Goal: Task Accomplishment & Management: Manage account settings

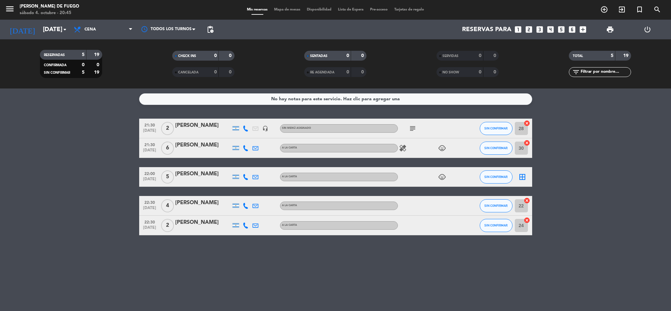
click at [525, 175] on icon "border_all" at bounding box center [523, 177] width 8 height 8
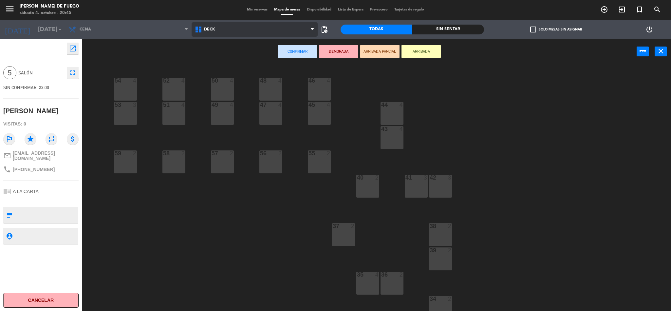
click at [224, 30] on span "DECK" at bounding box center [255, 29] width 126 height 14
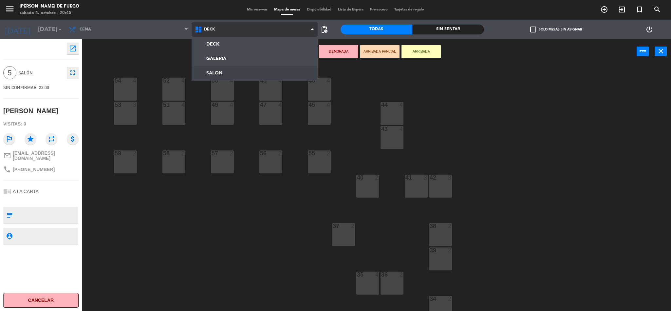
click at [219, 70] on ng-component "menu Arda Bodegon de Fuego [DATE] 4. octubre - 20:45 Mis reservas Mapa de mesas…" at bounding box center [335, 156] width 671 height 313
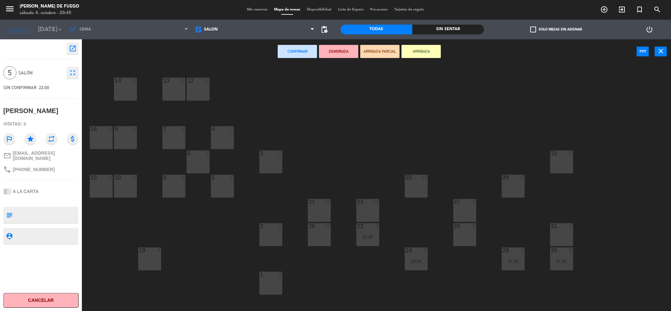
click at [463, 236] on div "26 2" at bounding box center [464, 234] width 23 height 23
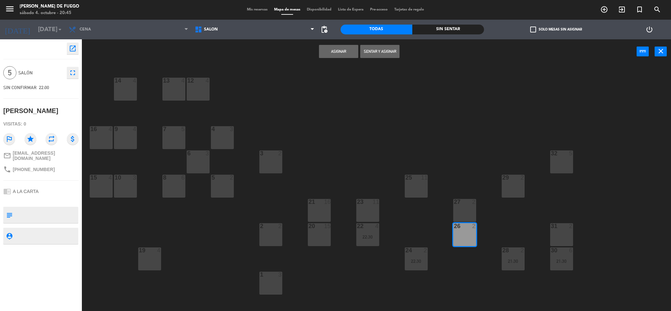
click at [334, 51] on button "Asignar" at bounding box center [338, 51] width 39 height 13
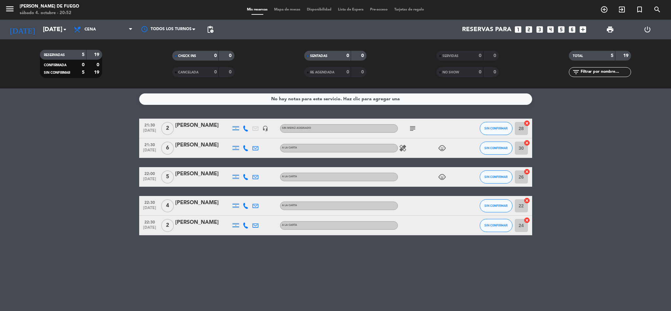
click at [212, 276] on div "No hay notas para este servicio. Haz clic para agregar una 21:30 [DATE] 2 [PERS…" at bounding box center [335, 199] width 671 height 222
click at [113, 217] on bookings-row "21:30 [DATE] 2 [PERSON_NAME] headset_mic Sin menú asignado subject SIN CONFIRMA…" at bounding box center [335, 177] width 671 height 117
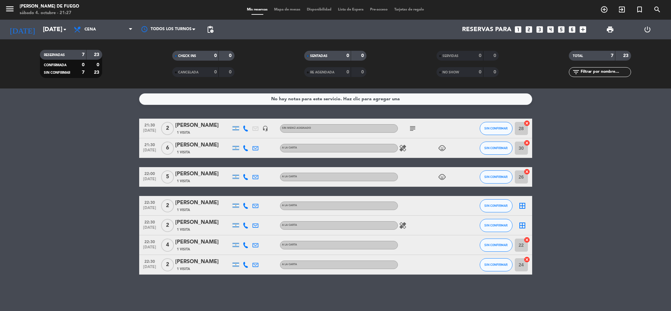
click at [402, 223] on icon "healing" at bounding box center [403, 225] width 8 height 8
click at [403, 223] on icon "healing" at bounding box center [403, 225] width 8 height 8
click at [524, 205] on icon "border_all" at bounding box center [523, 206] width 8 height 8
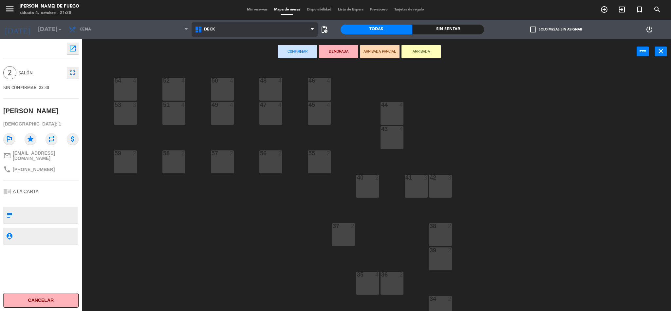
click at [220, 27] on span "DECK" at bounding box center [255, 29] width 126 height 14
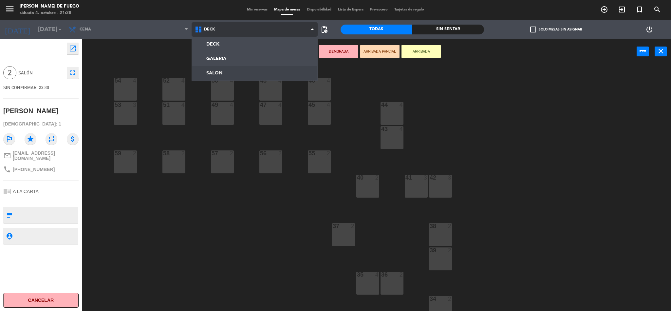
click at [229, 72] on ng-component "menu Arda Bodegon de Fuego [DATE] 4. octubre - 21:28 Mis reservas Mapa de mesas…" at bounding box center [335, 156] width 671 height 313
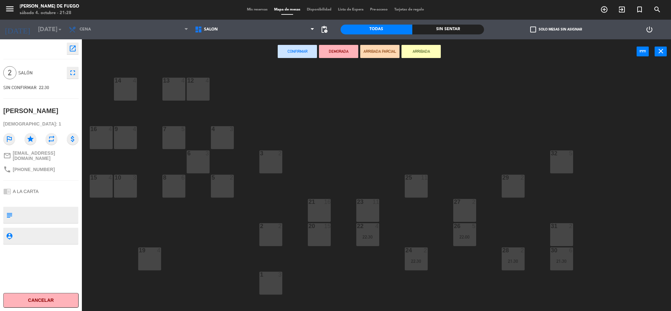
click at [419, 189] on div "25 11" at bounding box center [416, 186] width 23 height 23
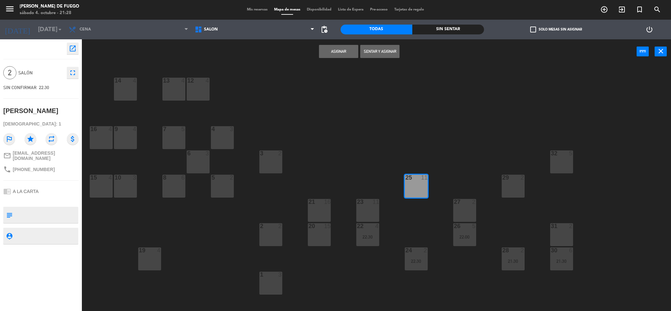
click at [335, 54] on button "Asignar" at bounding box center [338, 51] width 39 height 13
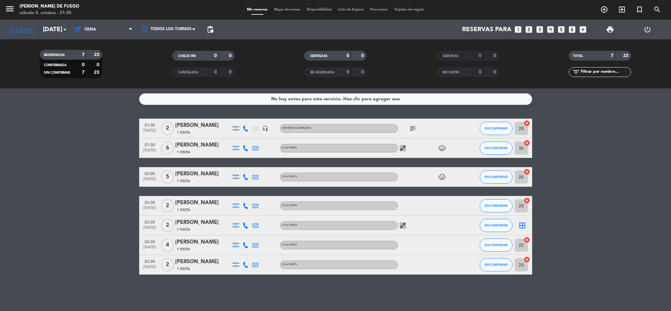
click at [522, 222] on icon "border_all" at bounding box center [523, 225] width 8 height 8
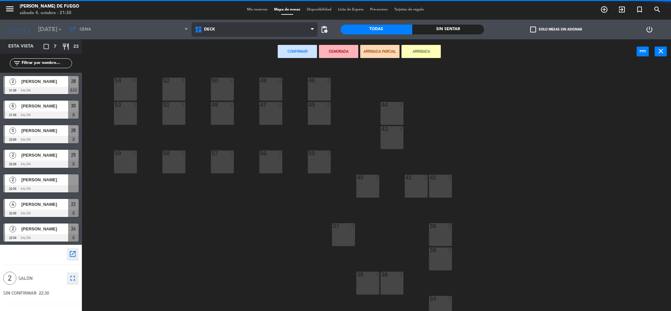
click at [217, 31] on span "DECK" at bounding box center [255, 29] width 126 height 14
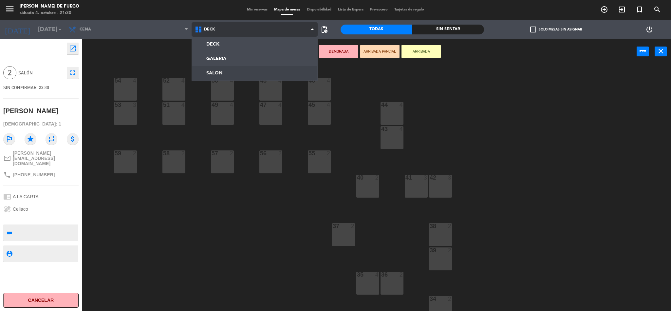
click at [217, 76] on ng-component "menu Arda Bodegon de Fuego [DATE] 4. octubre - 21:30 Mis reservas Mapa de mesas…" at bounding box center [335, 156] width 671 height 313
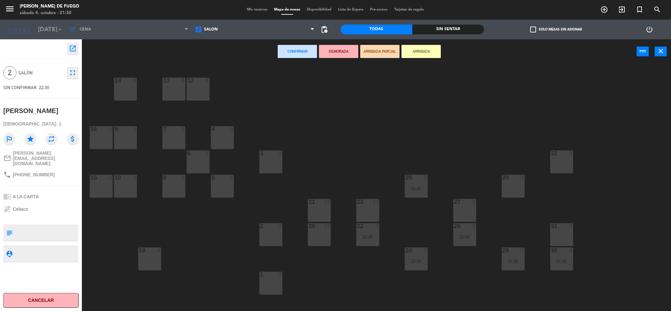
click at [509, 193] on div "29 2" at bounding box center [513, 186] width 23 height 23
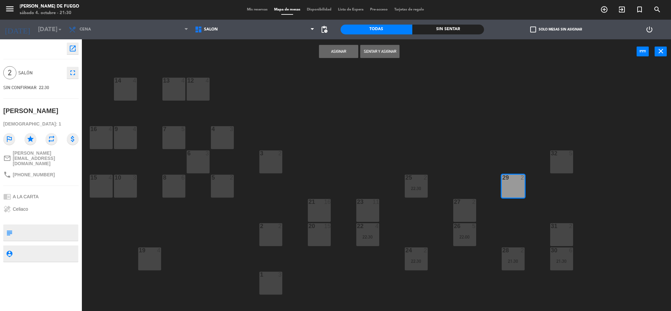
click at [334, 52] on button "Asignar" at bounding box center [338, 51] width 39 height 13
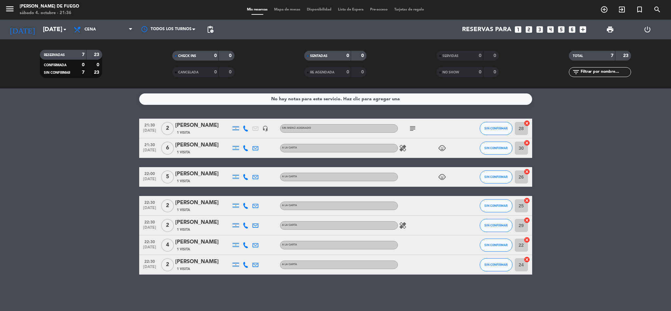
click at [528, 123] on icon "cancel" at bounding box center [527, 123] width 7 height 7
click at [524, 125] on icon "border_all" at bounding box center [523, 128] width 8 height 8
click at [202, 126] on div "[PERSON_NAME]" at bounding box center [203, 125] width 56 height 9
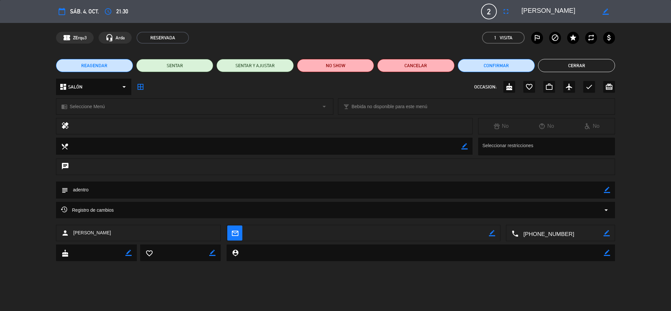
click at [494, 10] on span "2" at bounding box center [489, 12] width 16 height 16
click at [507, 10] on icon "fullscreen" at bounding box center [506, 12] width 8 height 8
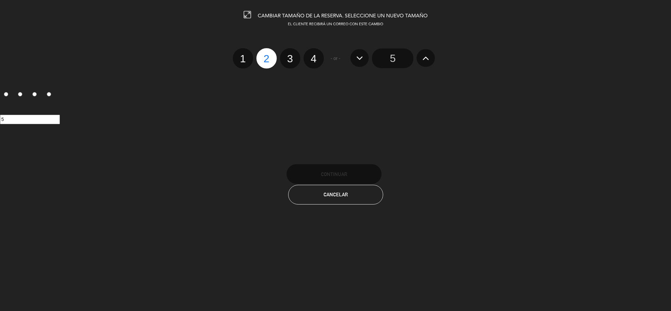
click at [317, 59] on label "4" at bounding box center [314, 58] width 20 height 20
click at [315, 55] on input "4" at bounding box center [313, 53] width 4 height 4
radio input "true"
radio input "false"
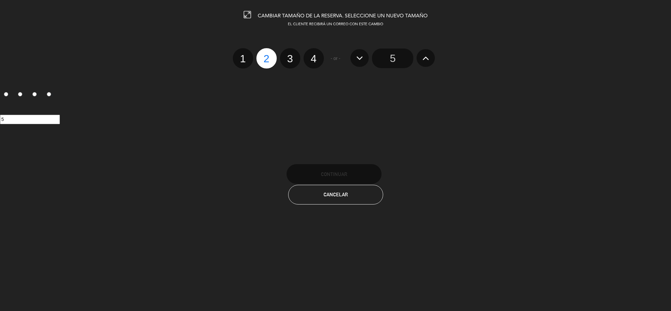
radio input "false"
radio input "true"
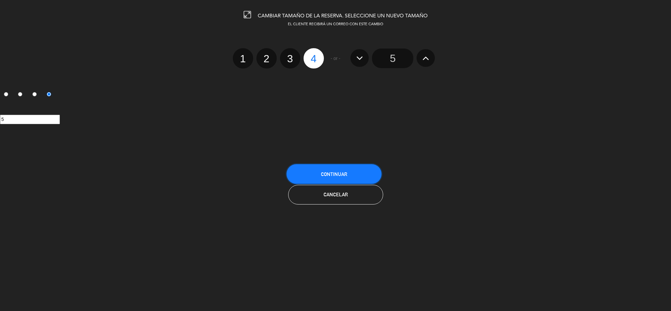
click at [340, 169] on button "Continuar" at bounding box center [334, 174] width 95 height 20
